Goal: Task Accomplishment & Management: Use online tool/utility

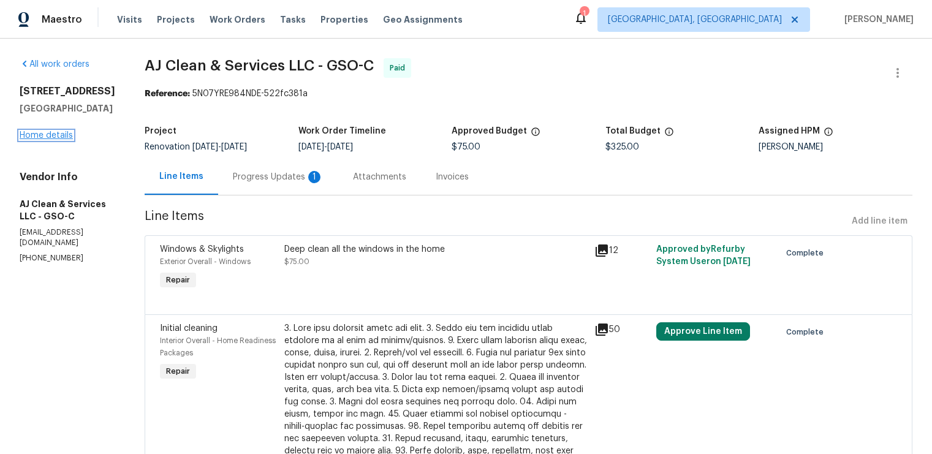
click at [51, 135] on link "Home details" at bounding box center [46, 135] width 53 height 9
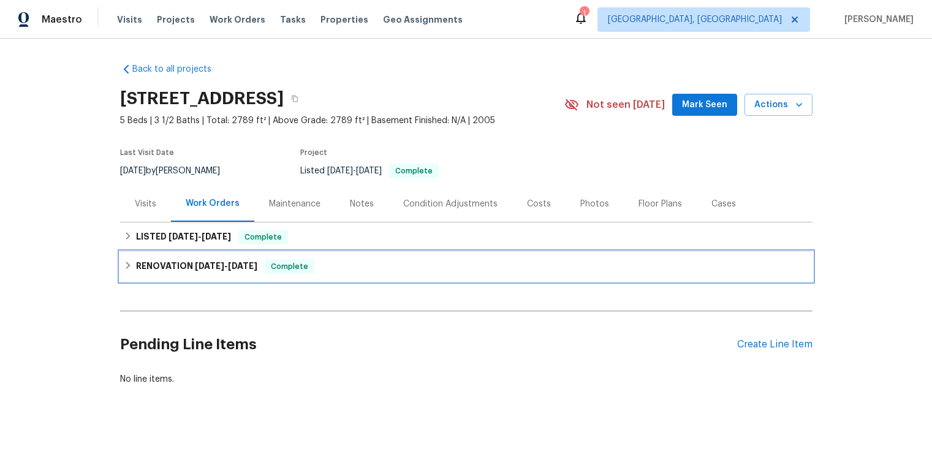
click at [226, 258] on div "RENOVATION 8/1/25 - 8/18/25 Complete" at bounding box center [466, 266] width 693 height 29
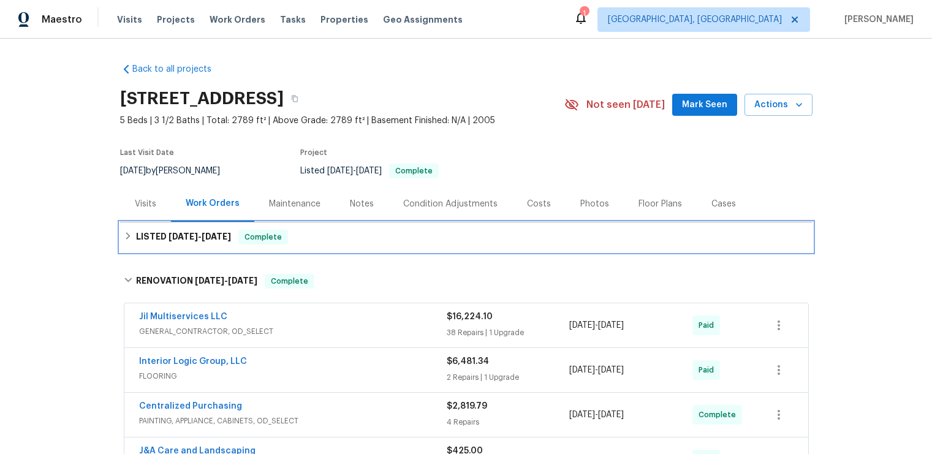
click at [224, 241] on h6 "LISTED 8/14/25 - 8/29/25" at bounding box center [183, 237] width 95 height 15
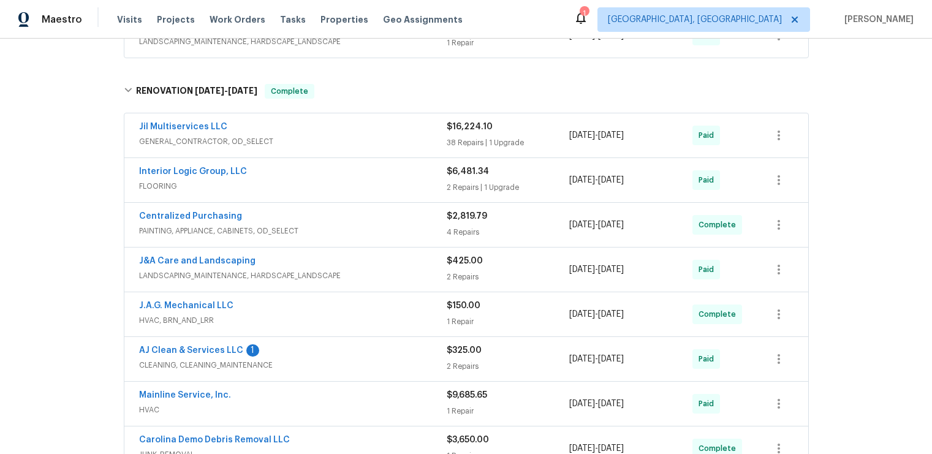
scroll to position [352, 0]
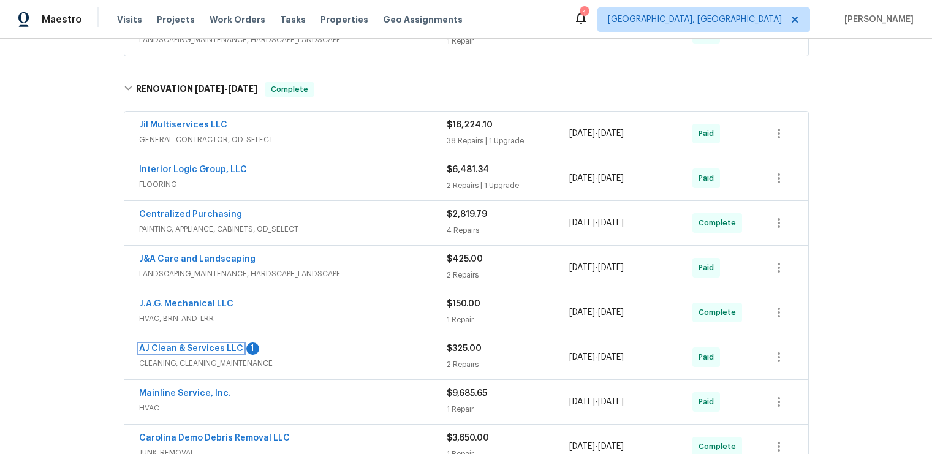
click at [184, 346] on link "AJ Clean & Services LLC" at bounding box center [191, 348] width 104 height 9
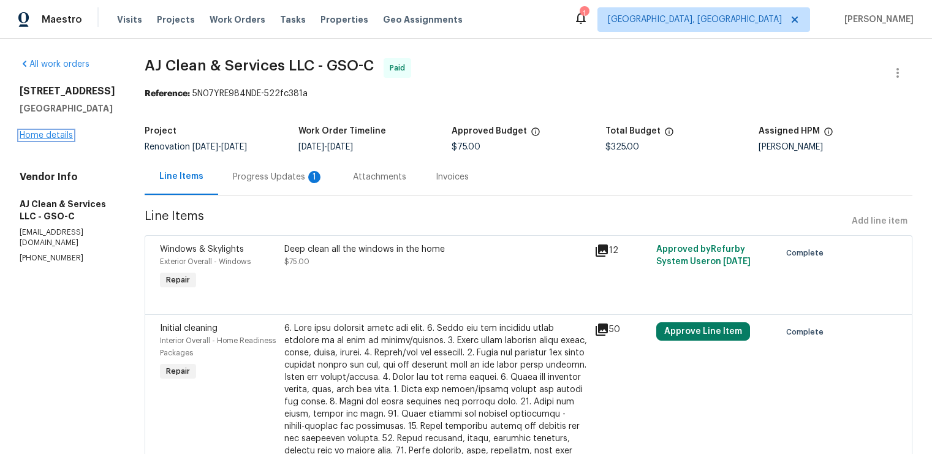
click at [63, 135] on link "Home details" at bounding box center [46, 135] width 53 height 9
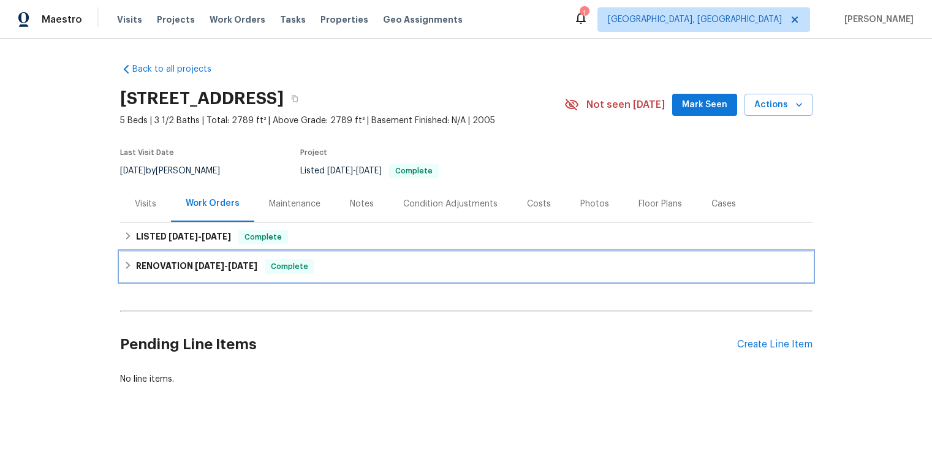
click at [229, 270] on h6 "RENOVATION 8/1/25 - 8/18/25" at bounding box center [196, 266] width 121 height 15
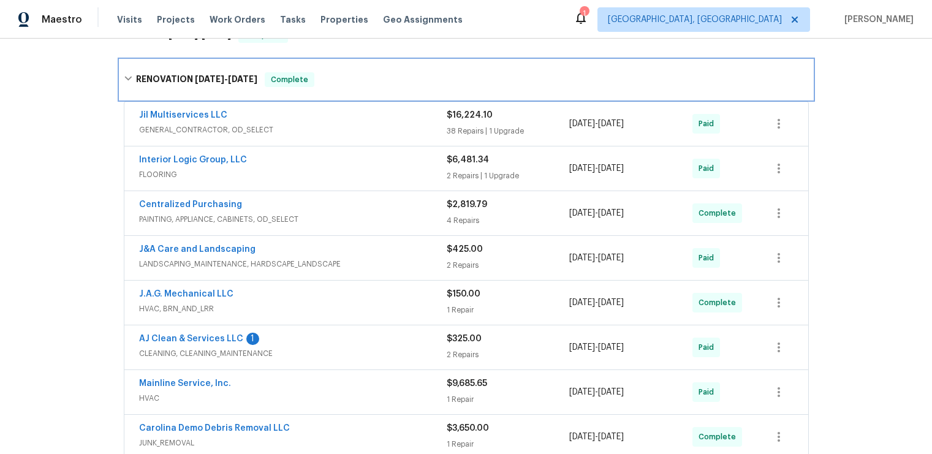
scroll to position [202, 0]
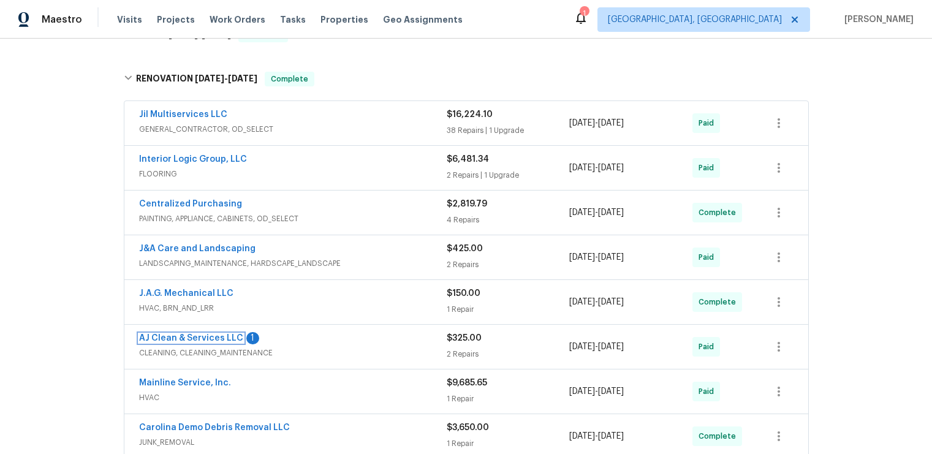
drag, startPoint x: 222, startPoint y: 338, endPoint x: 258, endPoint y: 304, distance: 49.9
click at [222, 338] on link "AJ Clean & Services LLC" at bounding box center [191, 338] width 104 height 9
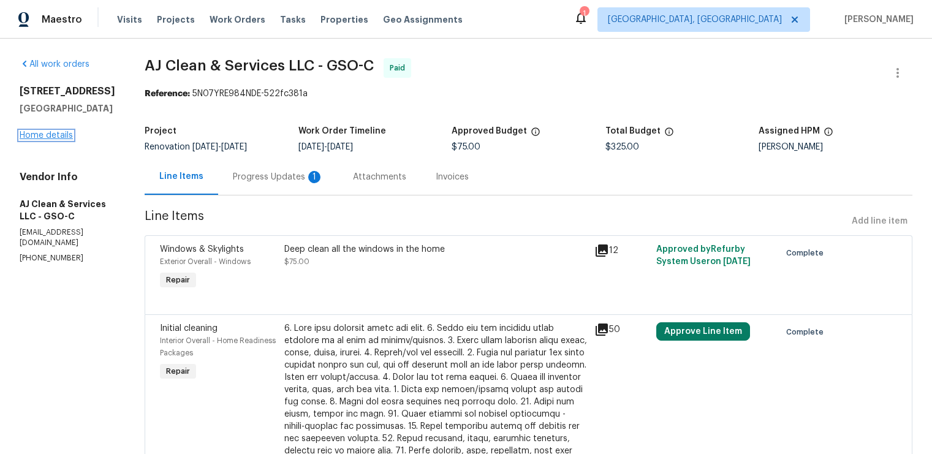
click at [51, 134] on link "Home details" at bounding box center [46, 135] width 53 height 9
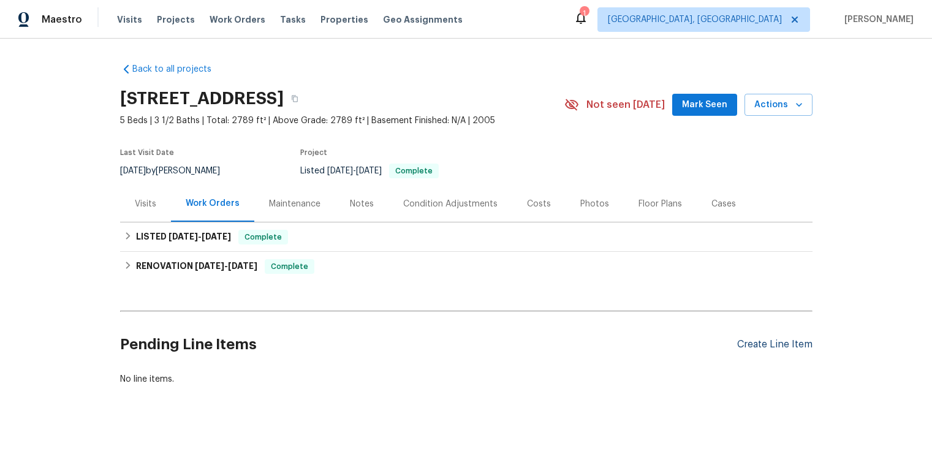
click at [795, 343] on div "Create Line Item" at bounding box center [774, 345] width 75 height 12
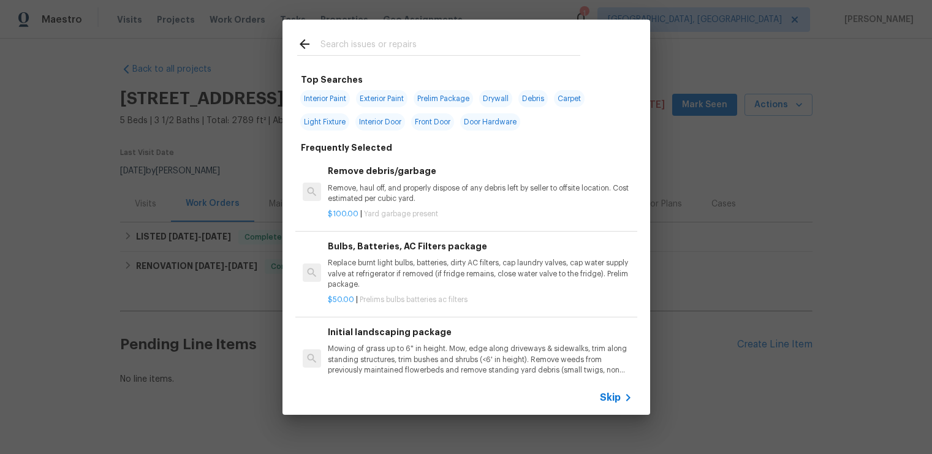
click at [256, 138] on div "Top Searches Interior Paint Exterior Paint Prelim Package Drywall Debris Carpet…" at bounding box center [466, 217] width 932 height 435
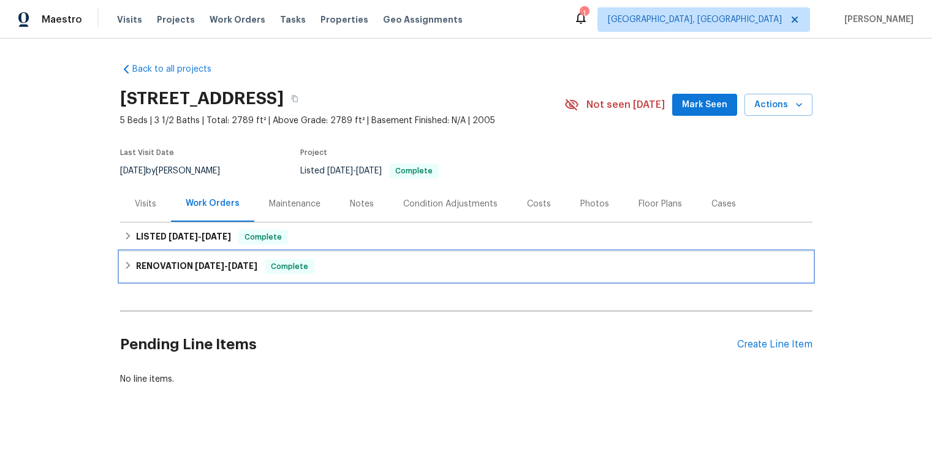
click at [175, 270] on h6 "RENOVATION 8/1/25 - 8/18/25" at bounding box center [196, 266] width 121 height 15
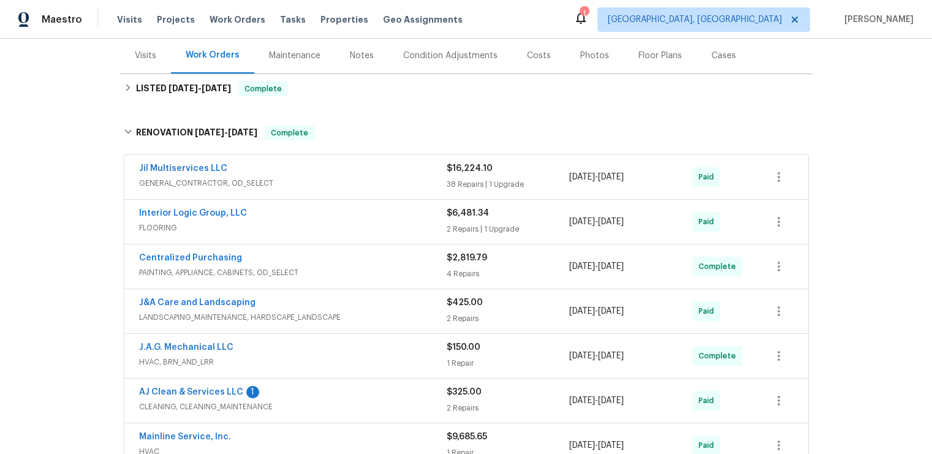
drag, startPoint x: 268, startPoint y: 408, endPoint x: 278, endPoint y: 404, distance: 10.7
click at [268, 408] on span "CLEANING, CLEANING_MAINTENANCE" at bounding box center [293, 407] width 308 height 12
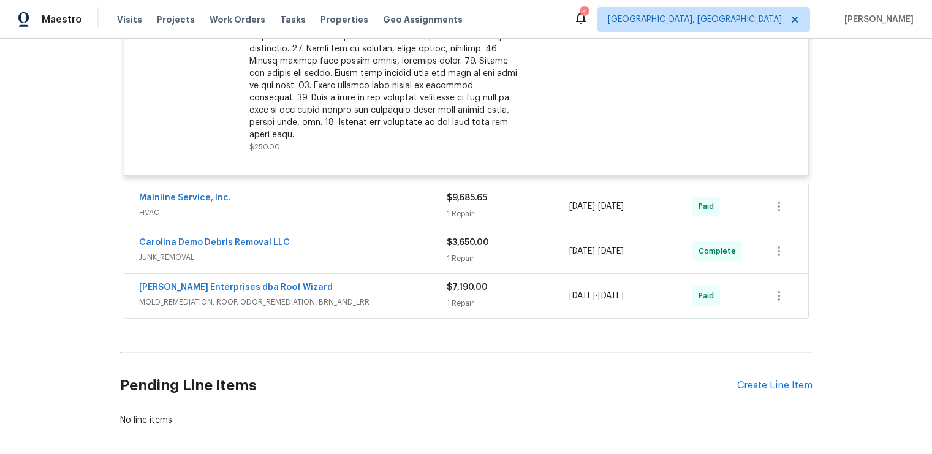
scroll to position [871, 0]
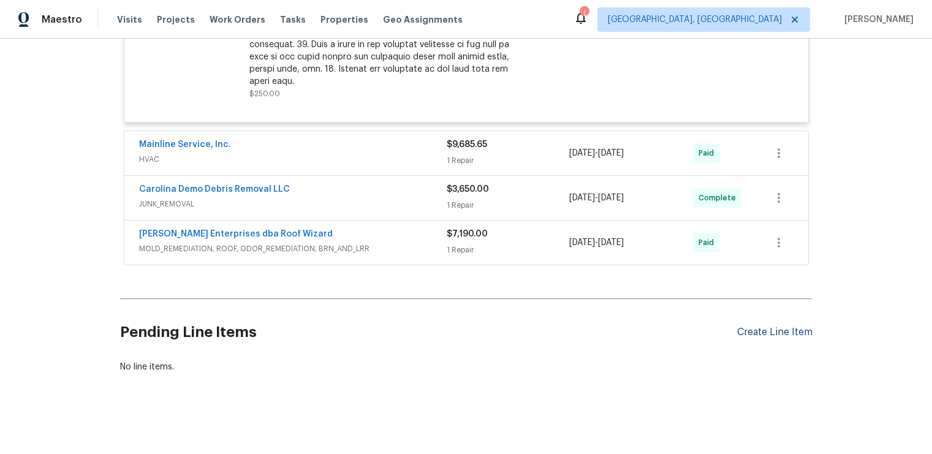
click at [742, 327] on div "Create Line Item" at bounding box center [774, 333] width 75 height 12
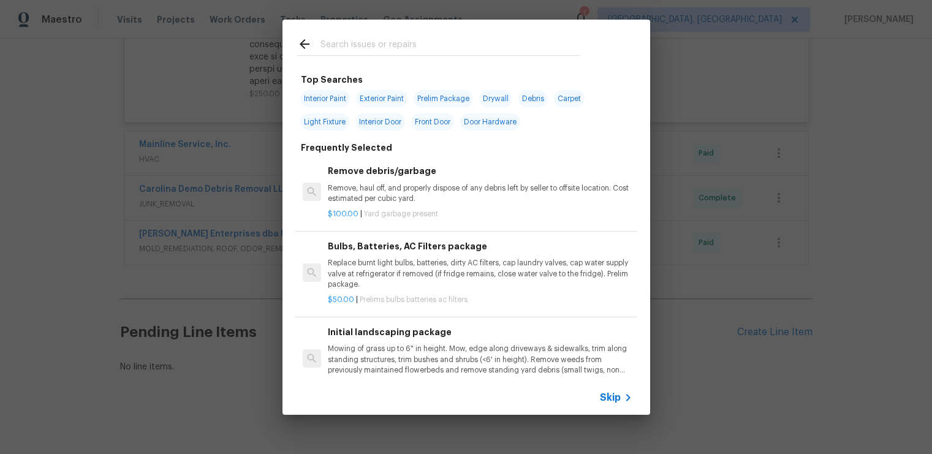
click at [542, 63] on div at bounding box center [439, 44] width 313 height 48
click at [539, 51] on input "text" at bounding box center [451, 46] width 260 height 18
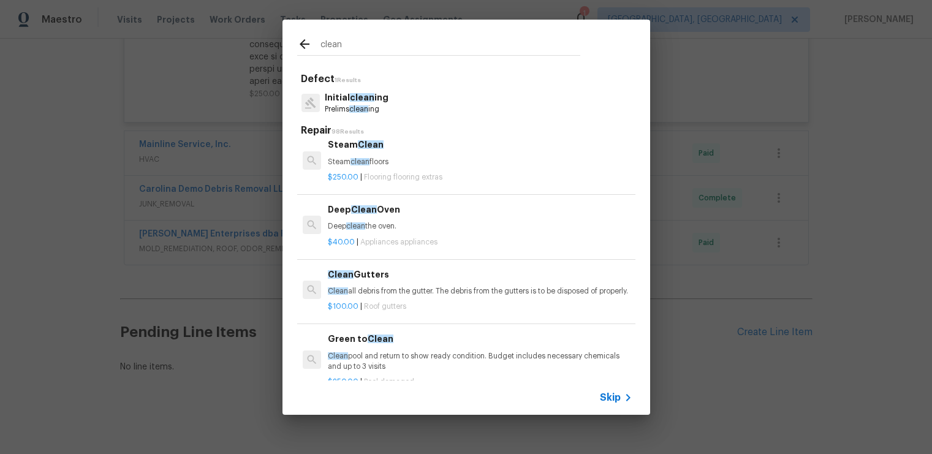
scroll to position [0, 0]
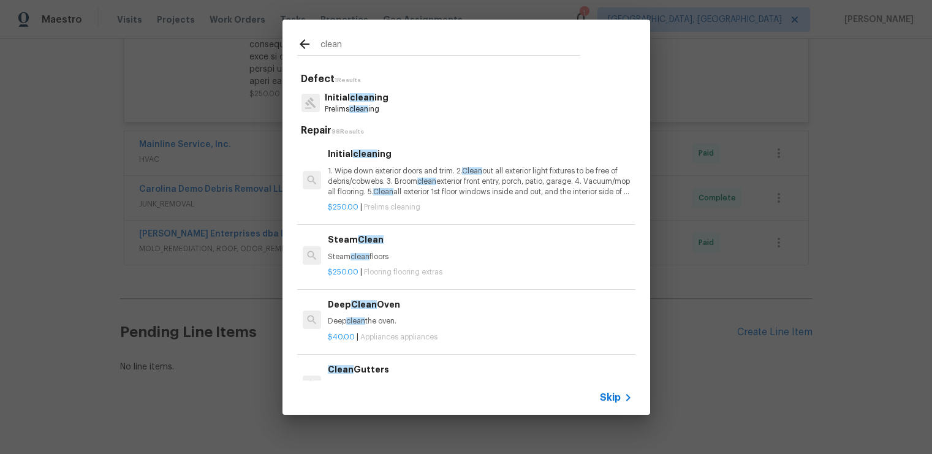
type input "clean"
click at [507, 184] on p "1. Wipe down exterior doors and trim. 2. Clean out all exterior light fixtures …" at bounding box center [480, 181] width 304 height 31
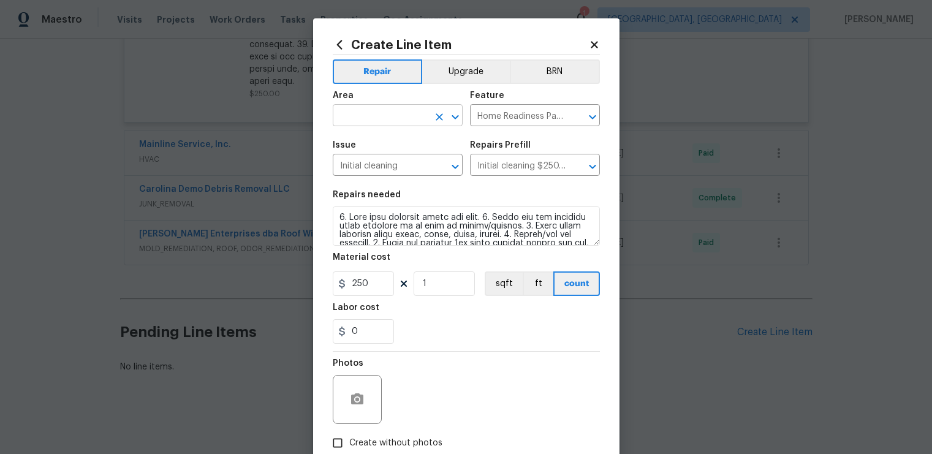
click at [398, 118] on input "text" at bounding box center [381, 116] width 96 height 19
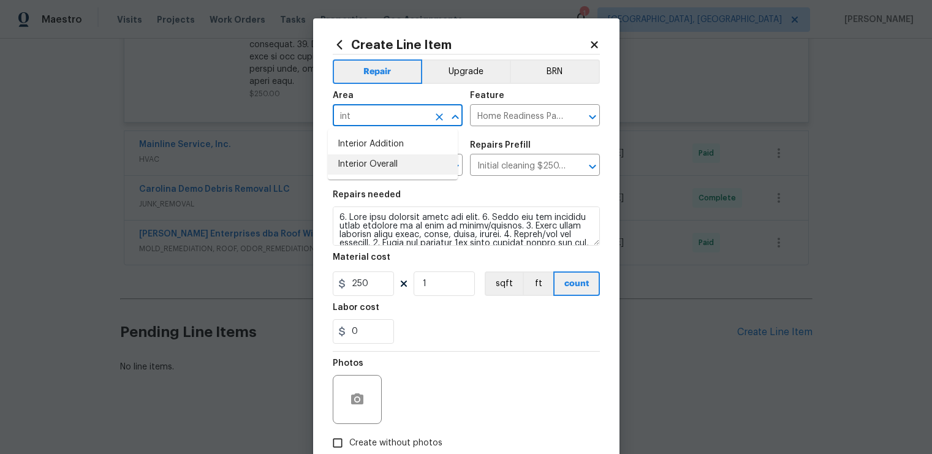
click at [406, 157] on li "Interior Overall" at bounding box center [393, 164] width 130 height 20
type input "Interior Overall"
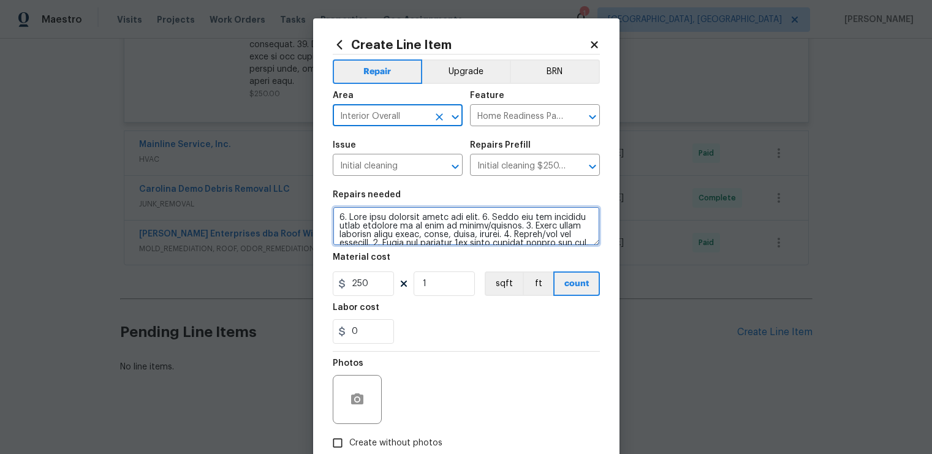
click at [548, 221] on textarea at bounding box center [466, 226] width 267 height 39
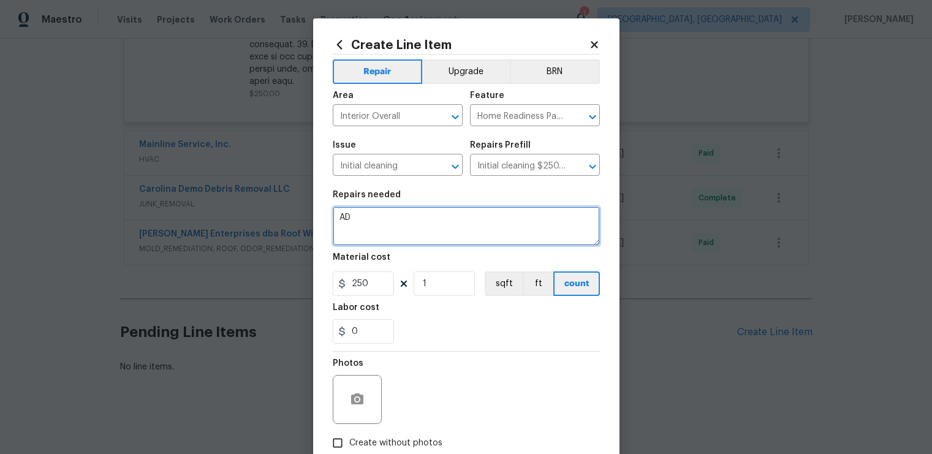
type textarea "A"
type textarea "F"
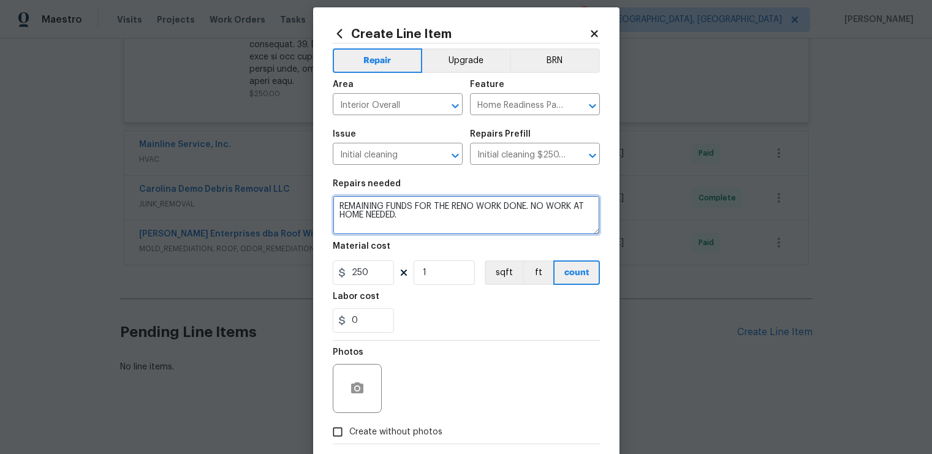
scroll to position [33, 0]
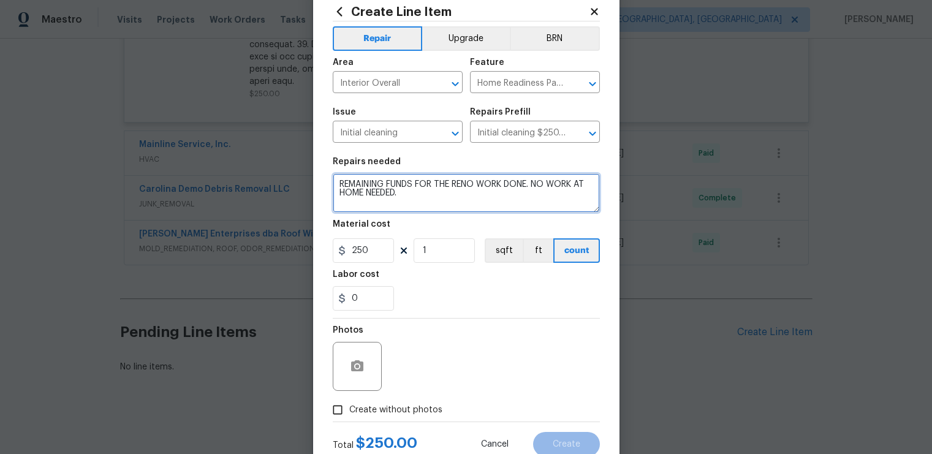
type textarea "REMAINING FUNDS FOR THE RENO WORK DONE. NO WORK AT HOME NEEDED."
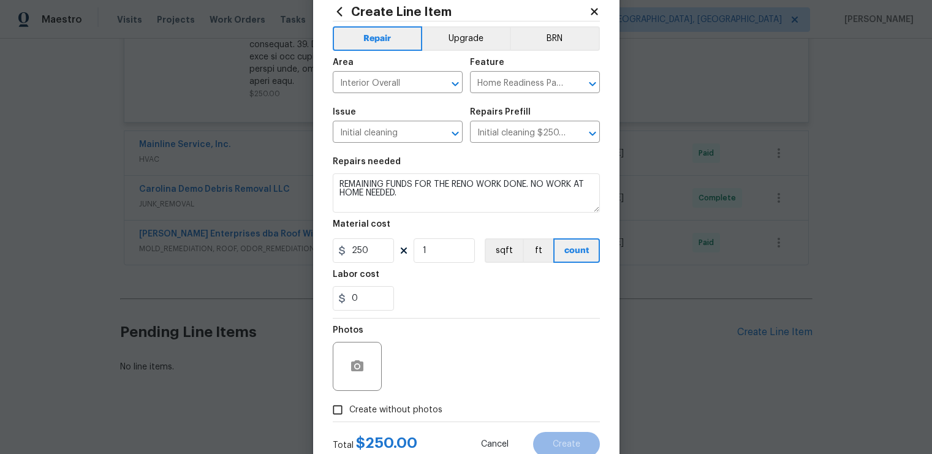
click at [399, 404] on span "Create without photos" at bounding box center [395, 410] width 93 height 13
click at [349, 404] on input "Create without photos" at bounding box center [337, 409] width 23 height 23
checkbox input "true"
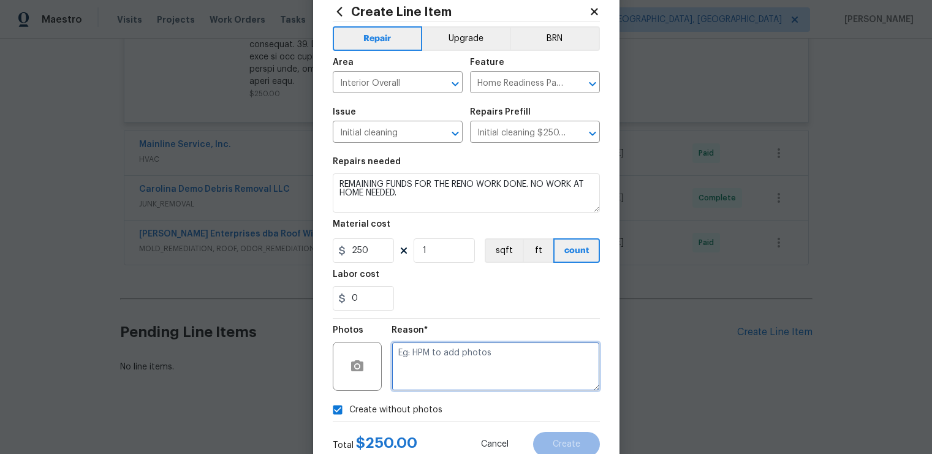
click at [510, 366] on textarea at bounding box center [496, 366] width 208 height 49
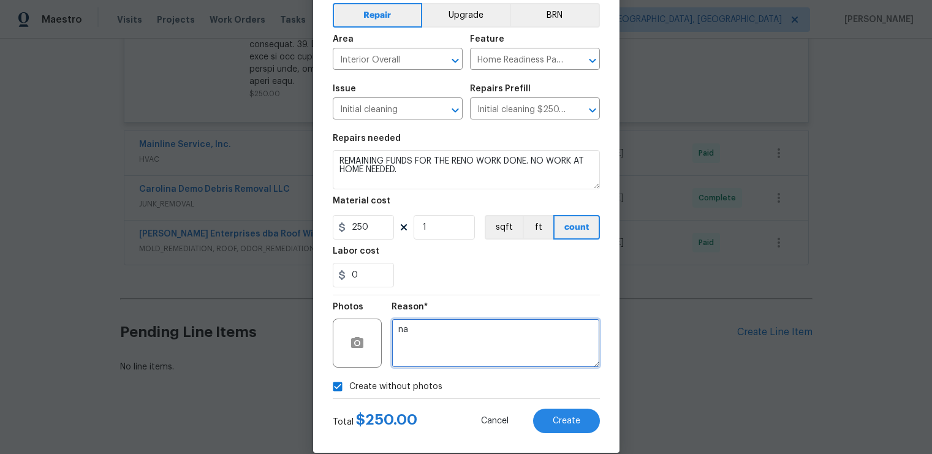
scroll to position [74, 0]
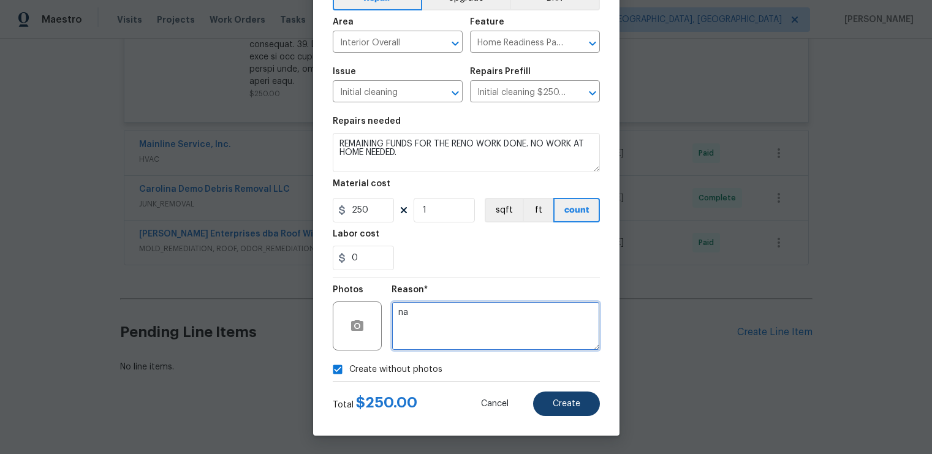
type textarea "na"
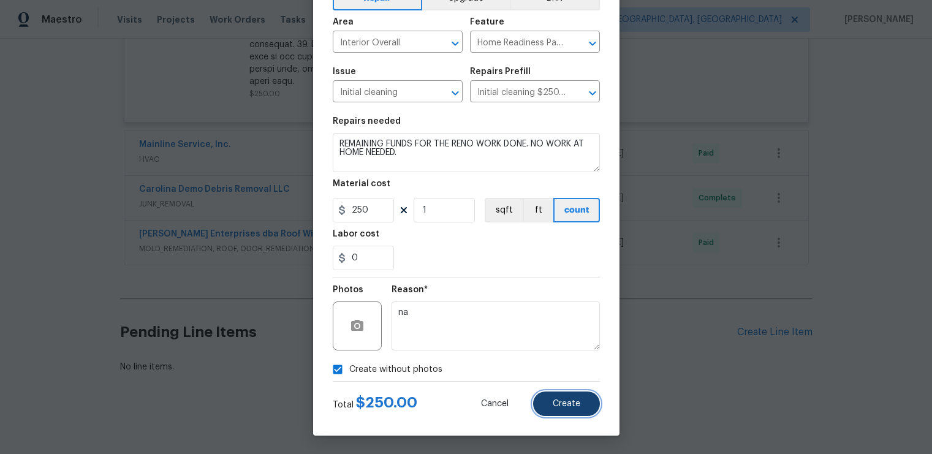
click at [563, 398] on button "Create" at bounding box center [566, 404] width 67 height 25
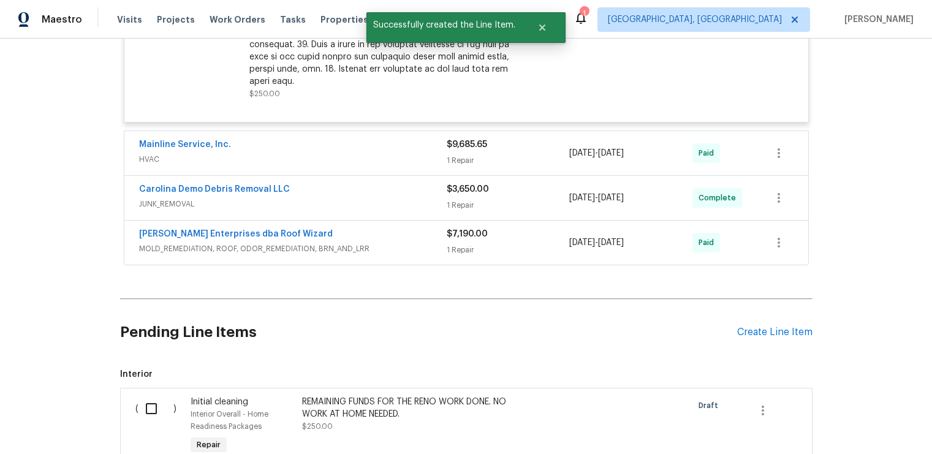
scroll to position [892, 0]
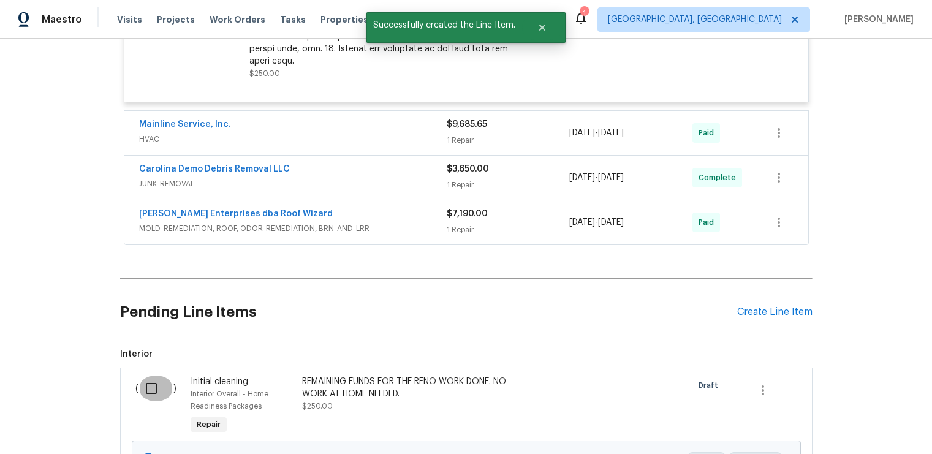
click at [143, 381] on input "checkbox" at bounding box center [156, 389] width 35 height 26
checkbox input "true"
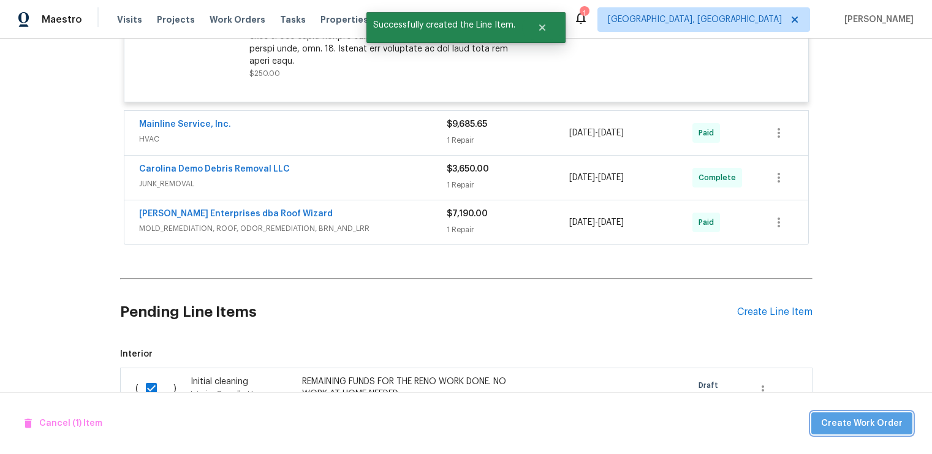
click at [867, 417] on span "Create Work Order" at bounding box center [862, 423] width 82 height 15
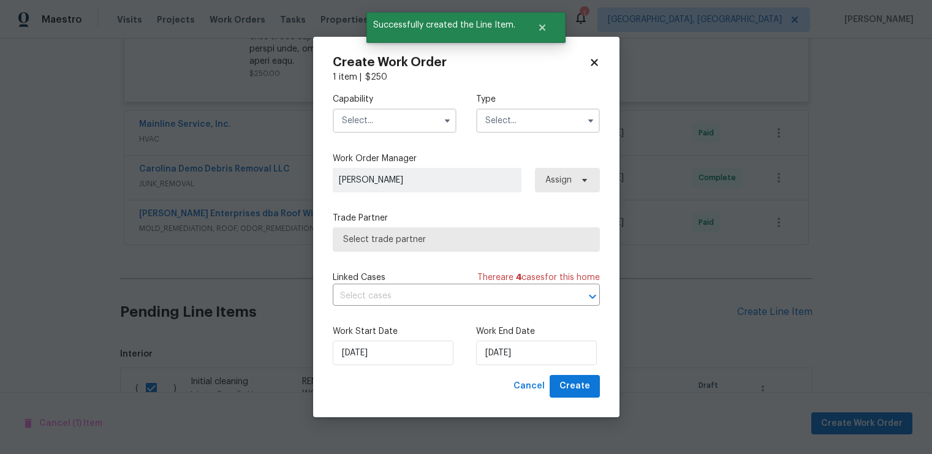
click at [421, 127] on input "text" at bounding box center [395, 120] width 124 height 25
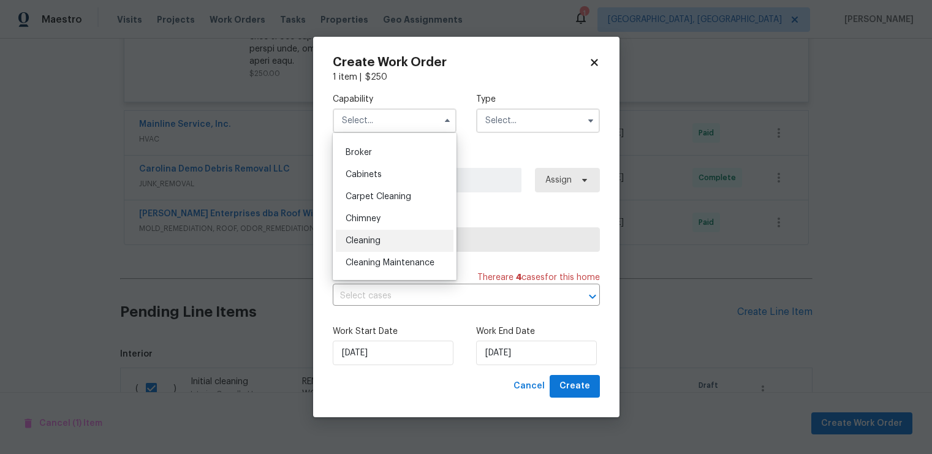
scroll to position [84, 0]
click at [397, 235] on div "Cleaning" at bounding box center [395, 240] width 118 height 22
type input "Cleaning"
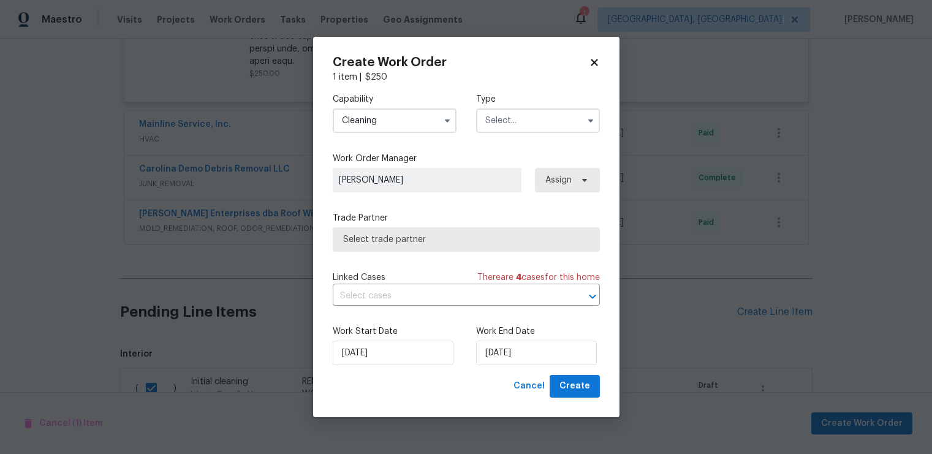
click at [512, 122] on input "text" at bounding box center [538, 120] width 124 height 25
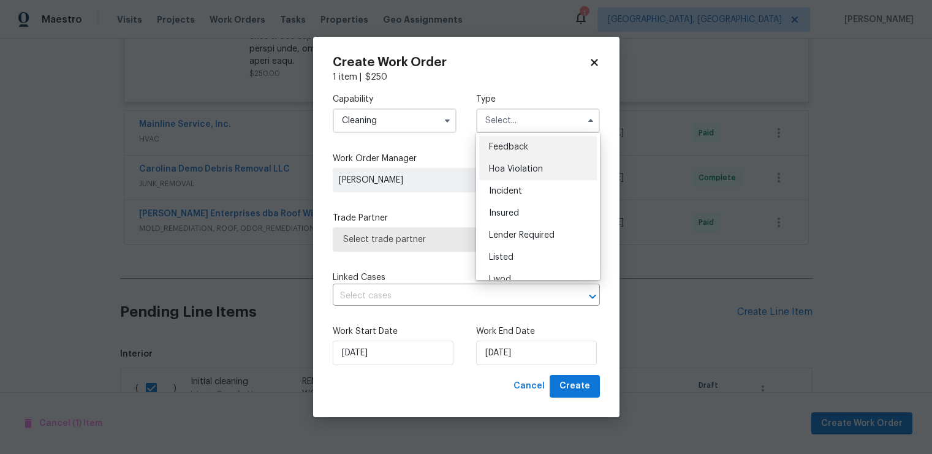
click at [519, 167] on span "Hoa Violation" at bounding box center [516, 169] width 54 height 9
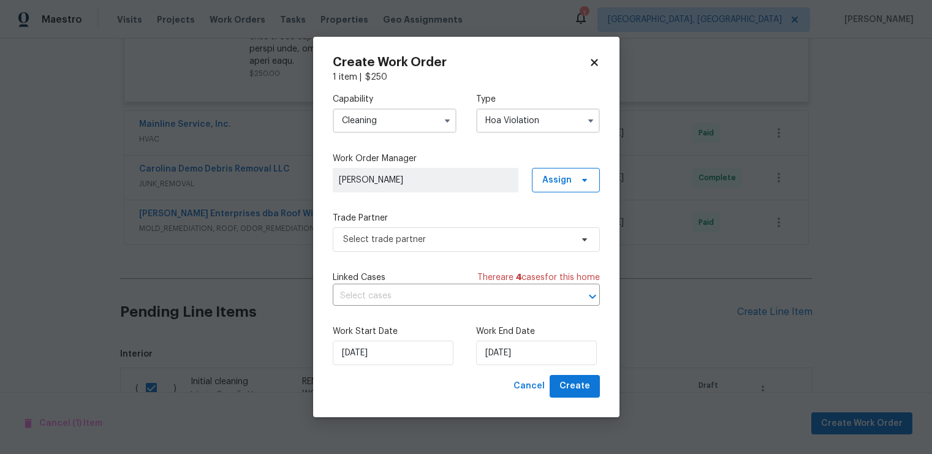
click at [518, 120] on input "Hoa Violation" at bounding box center [538, 120] width 124 height 25
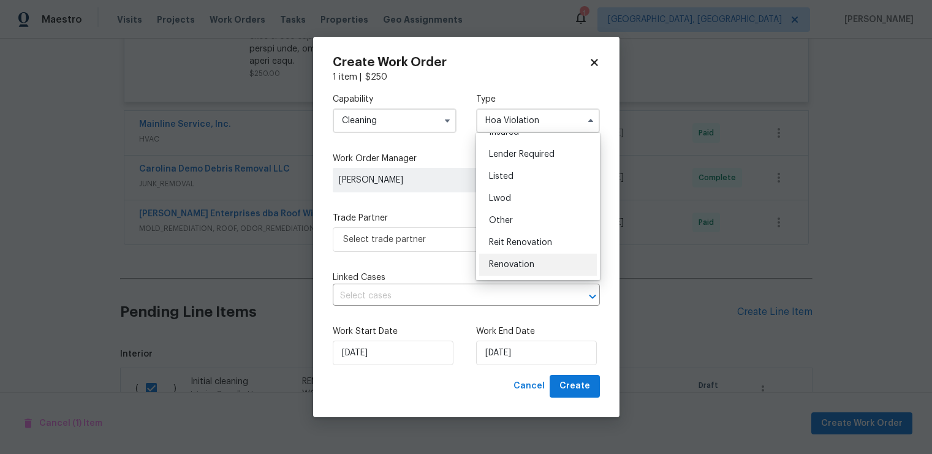
scroll to position [82, 0]
click at [539, 266] on div "Renovation" at bounding box center [538, 264] width 118 height 22
type input "Renovation"
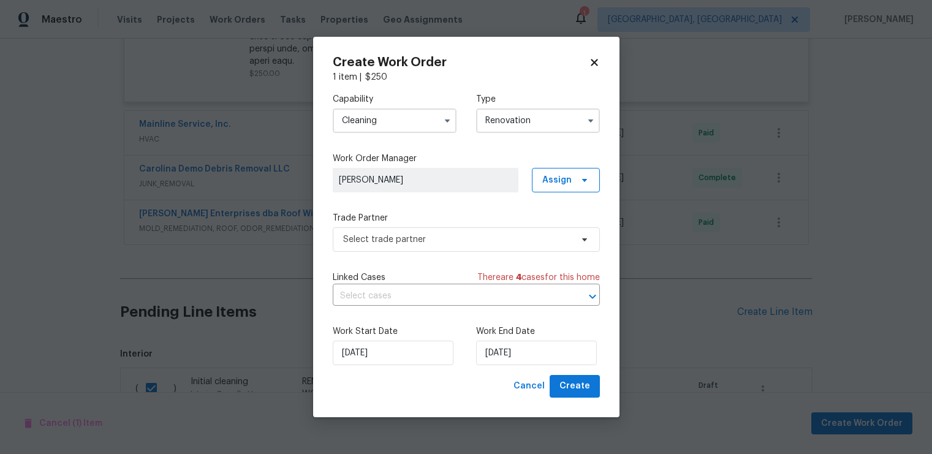
click at [496, 175] on span "Ken Romain" at bounding box center [425, 180] width 173 height 12
click at [580, 180] on icon at bounding box center [585, 180] width 10 height 10
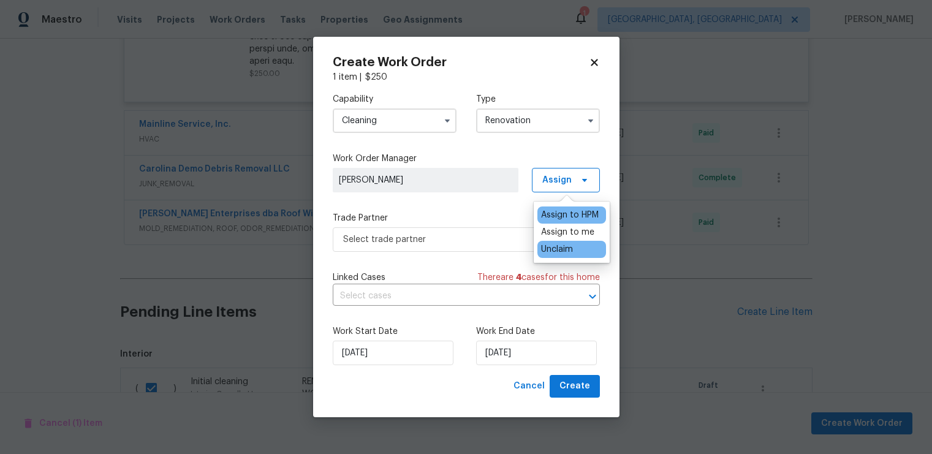
click at [573, 245] on div "Unclaim" at bounding box center [557, 249] width 32 height 12
click at [572, 229] on div "Assign to me" at bounding box center [567, 232] width 53 height 12
click at [542, 254] on div "Unclaim" at bounding box center [557, 249] width 32 height 12
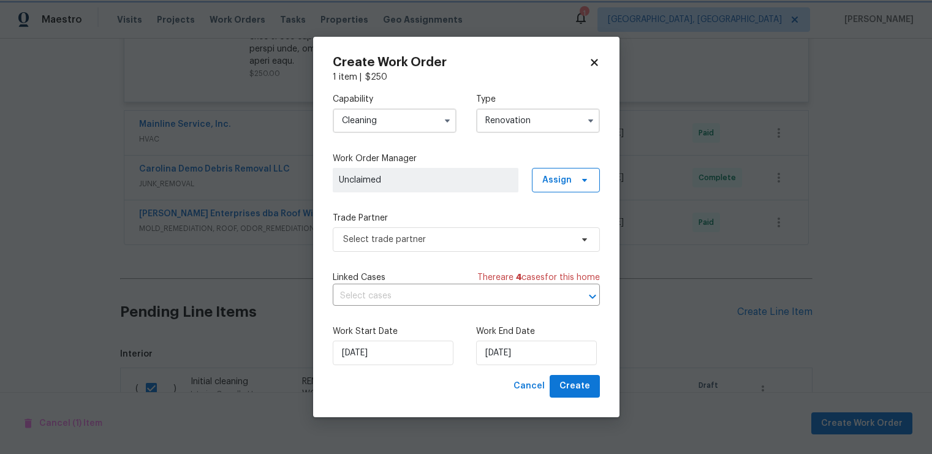
click at [465, 207] on div "Capability Cleaning Type Renovation Work Order Manager Unclaimed Assign Trade P…" at bounding box center [466, 229] width 267 height 292
click at [464, 241] on span "Select trade partner" at bounding box center [457, 239] width 229 height 12
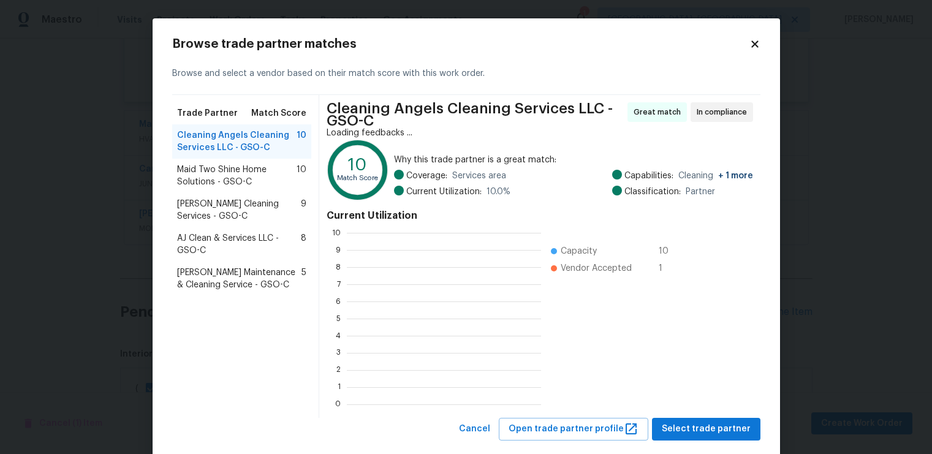
scroll to position [162, 185]
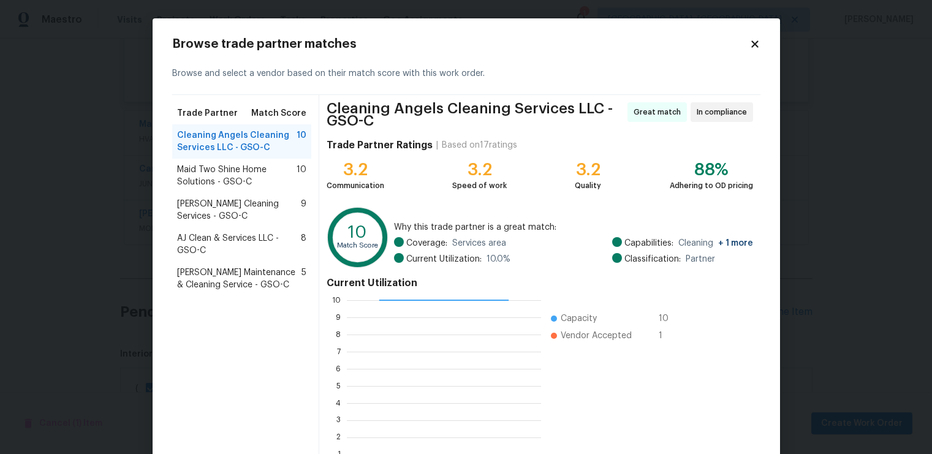
click at [234, 240] on span "AJ Clean & Services LLC - GSO-C" at bounding box center [239, 244] width 124 height 25
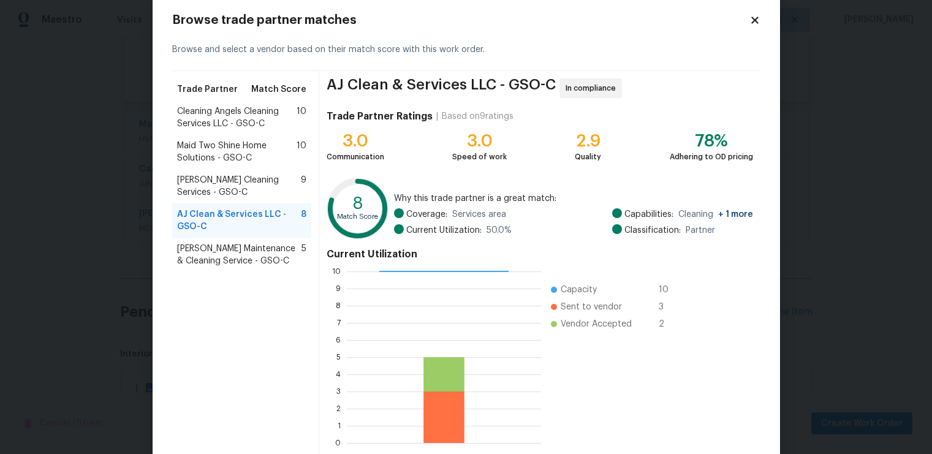
scroll to position [86, 0]
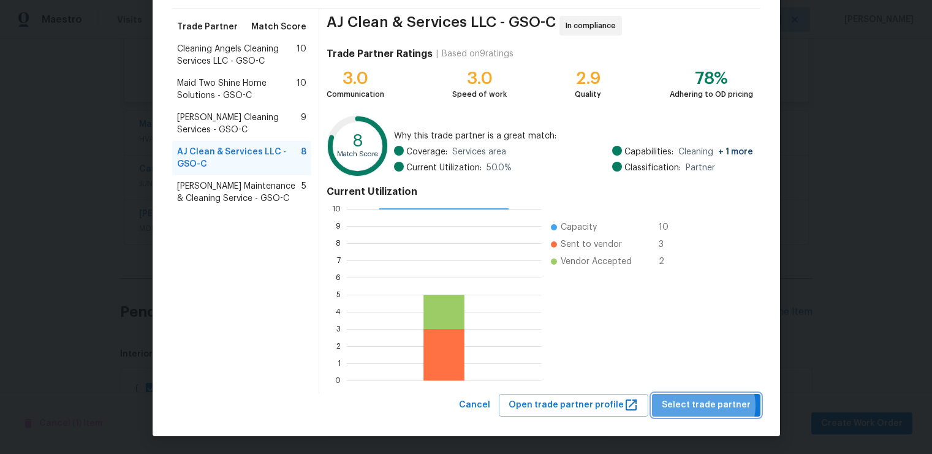
click at [702, 406] on span "Select trade partner" at bounding box center [706, 405] width 89 height 15
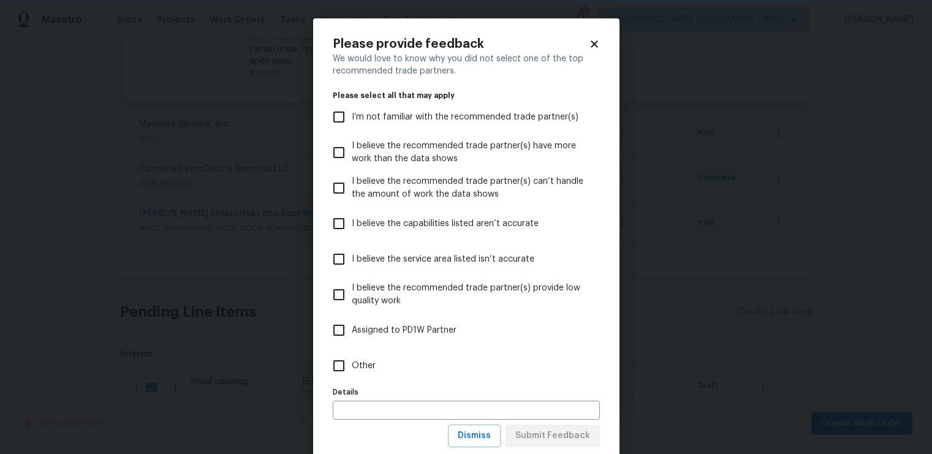
scroll to position [0, 0]
click at [357, 366] on span "Other" at bounding box center [364, 366] width 24 height 13
click at [352, 366] on input "Other" at bounding box center [339, 366] width 26 height 26
checkbox input "true"
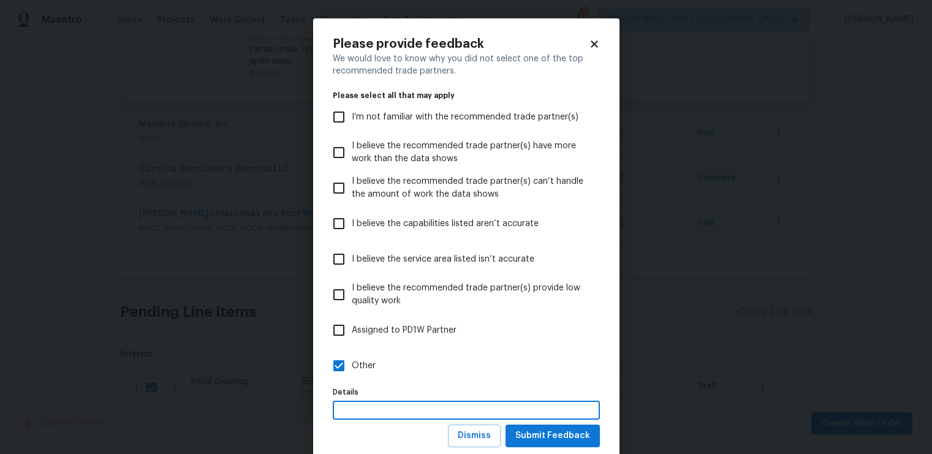
click at [368, 412] on input "text" at bounding box center [466, 410] width 267 height 19
type input "additional funds needed to TP from Reno work."
click at [552, 436] on span "Submit Feedback" at bounding box center [552, 435] width 75 height 15
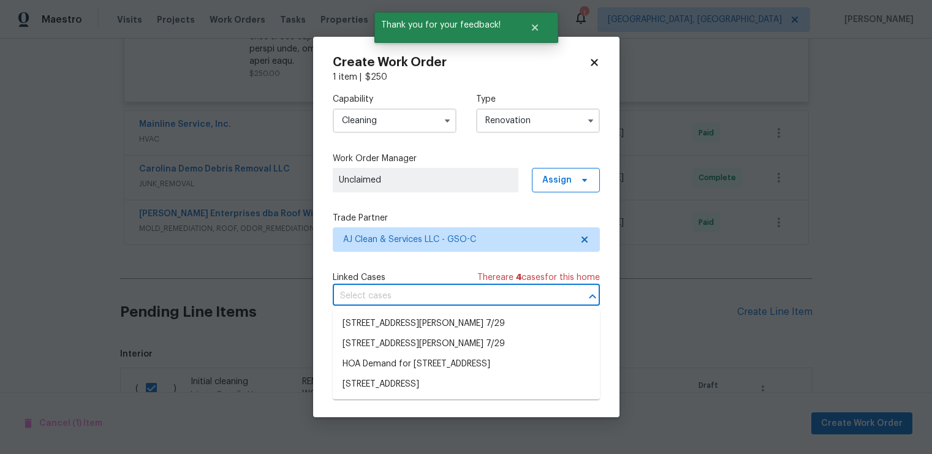
click at [456, 297] on input "text" at bounding box center [449, 296] width 233 height 19
click at [463, 276] on div "Linked Cases There are 4 case s for this home" at bounding box center [466, 277] width 267 height 12
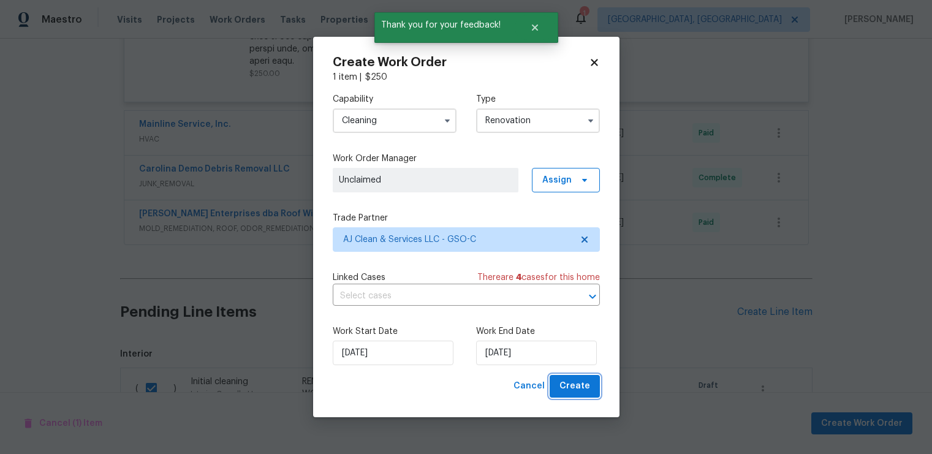
click at [565, 383] on span "Create" at bounding box center [575, 386] width 31 height 15
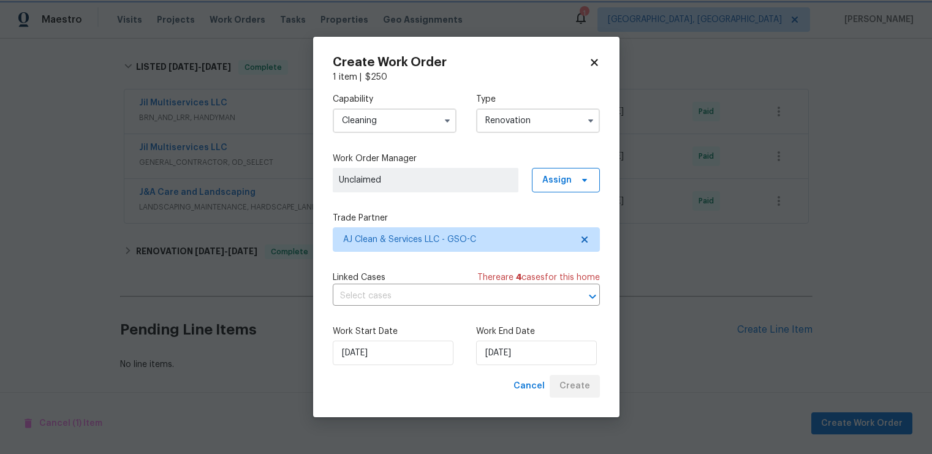
scroll to position [223, 0]
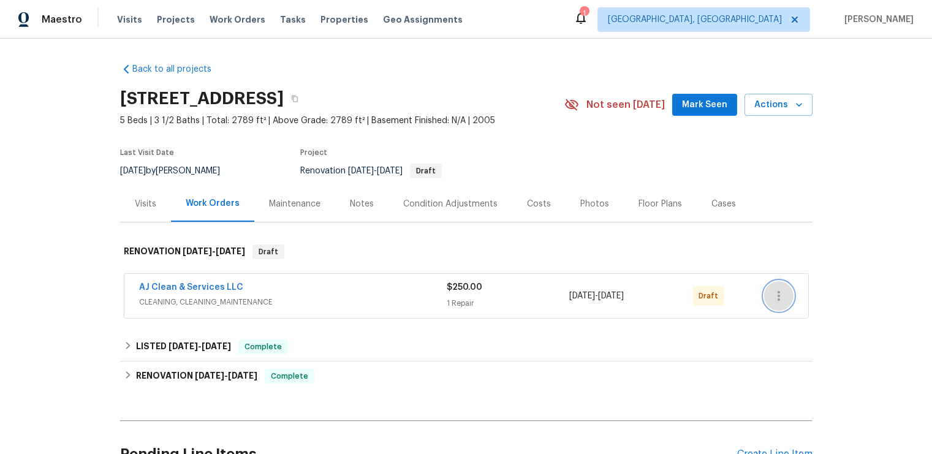
click at [772, 292] on icon "button" at bounding box center [779, 296] width 15 height 15
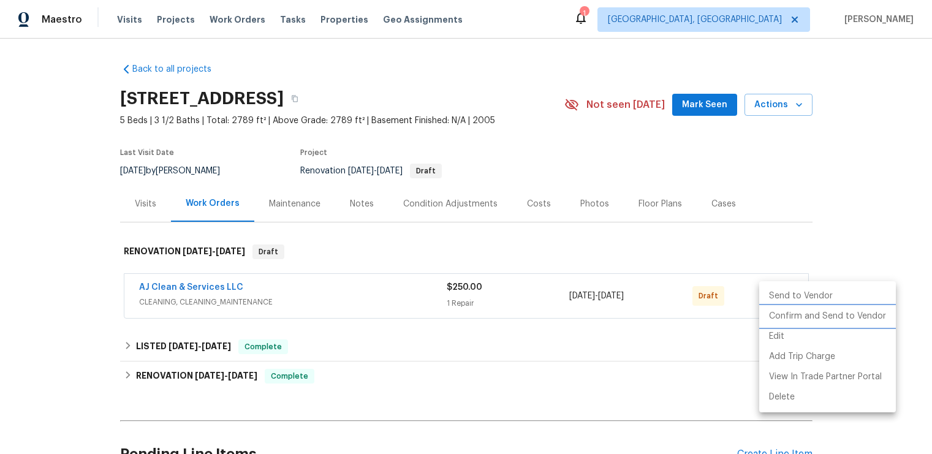
click at [797, 321] on li "Confirm and Send to Vendor" at bounding box center [827, 316] width 137 height 20
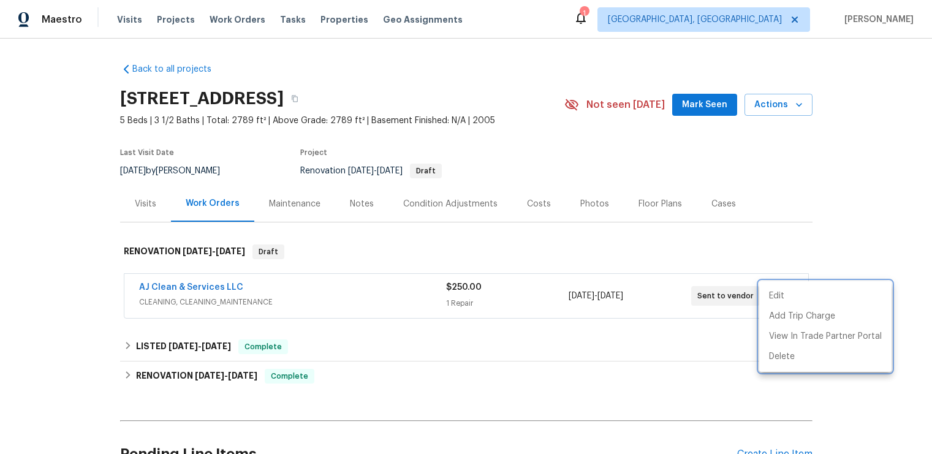
drag, startPoint x: 352, startPoint y: 247, endPoint x: 314, endPoint y: 250, distance: 37.5
click at [348, 247] on div at bounding box center [466, 227] width 932 height 454
